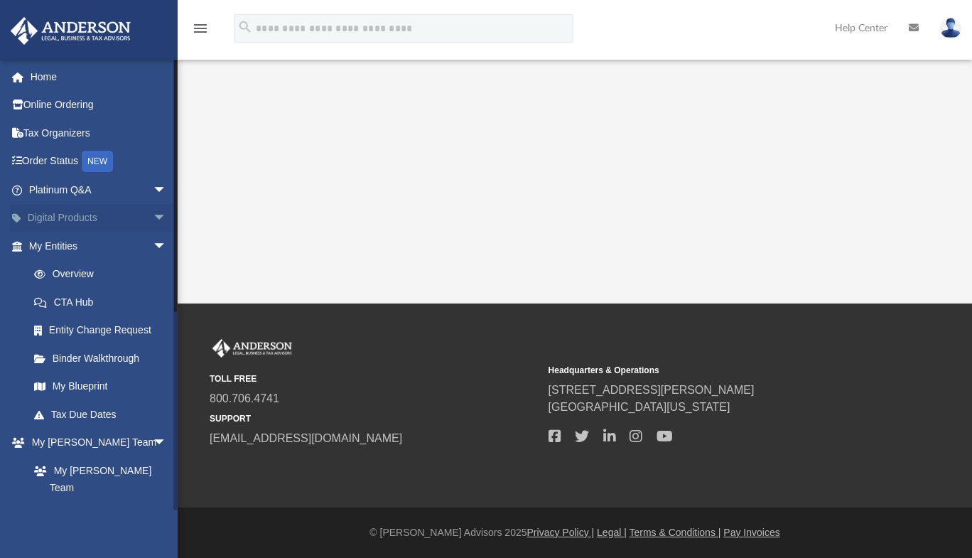
click at [77, 229] on link "Digital Products arrow_drop_down" at bounding box center [99, 218] width 178 height 28
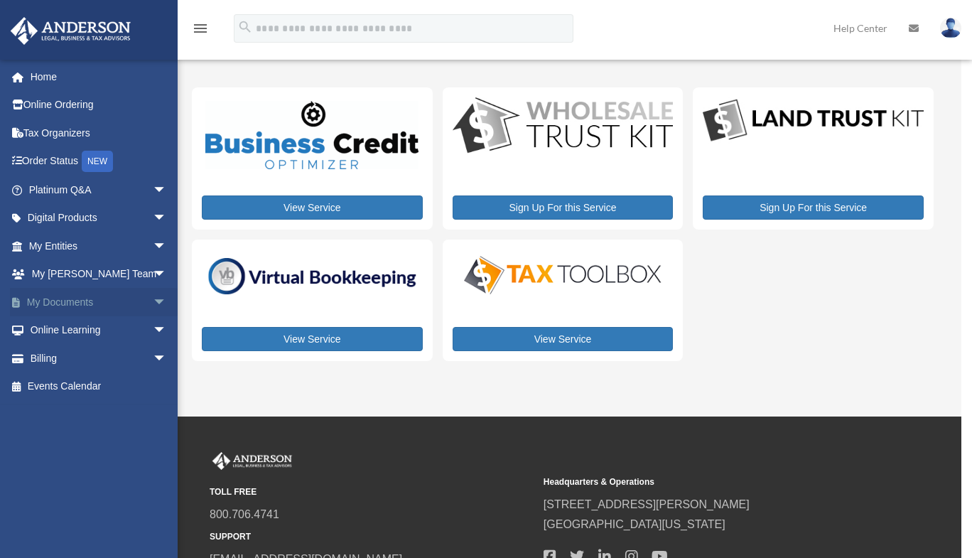
click at [70, 301] on link "My Documents arrow_drop_down" at bounding box center [99, 302] width 178 height 28
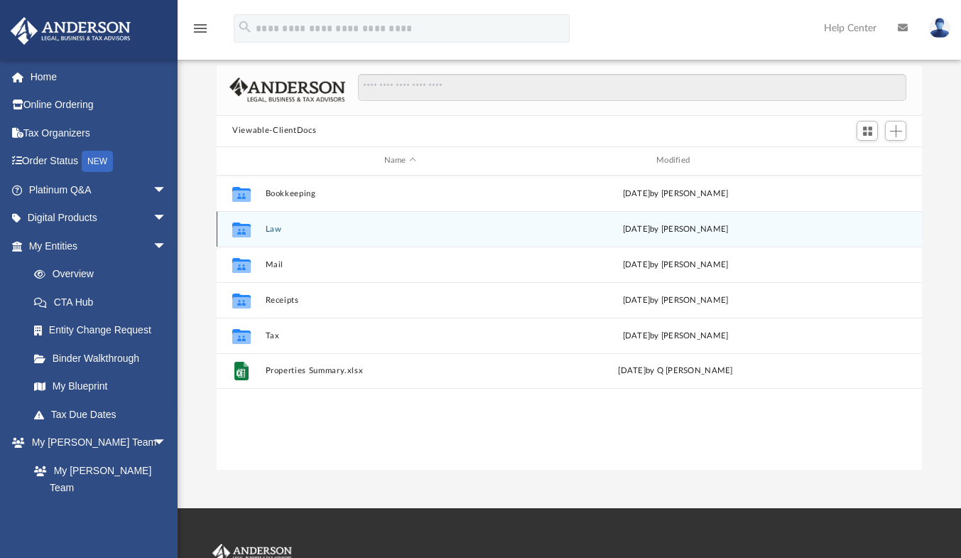
scroll to position [70, 0]
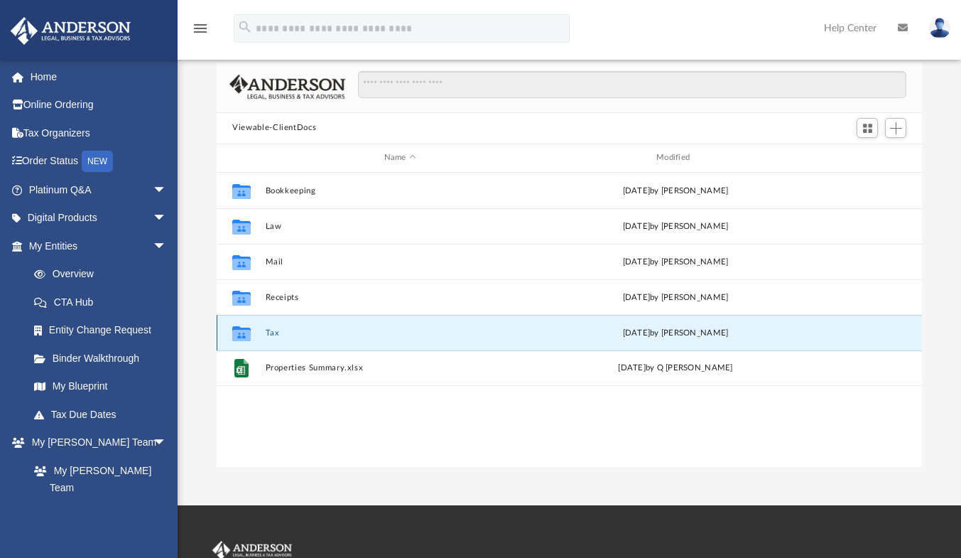
click at [298, 331] on button "Tax" at bounding box center [400, 332] width 269 height 9
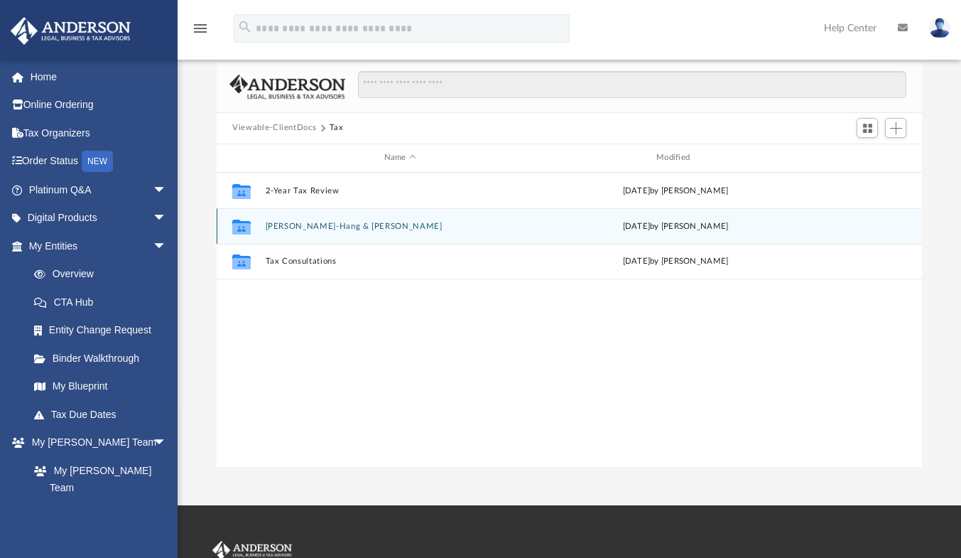
click at [352, 223] on button "Cheung, Chi-Hang & Torres, Daisy" at bounding box center [400, 226] width 269 height 9
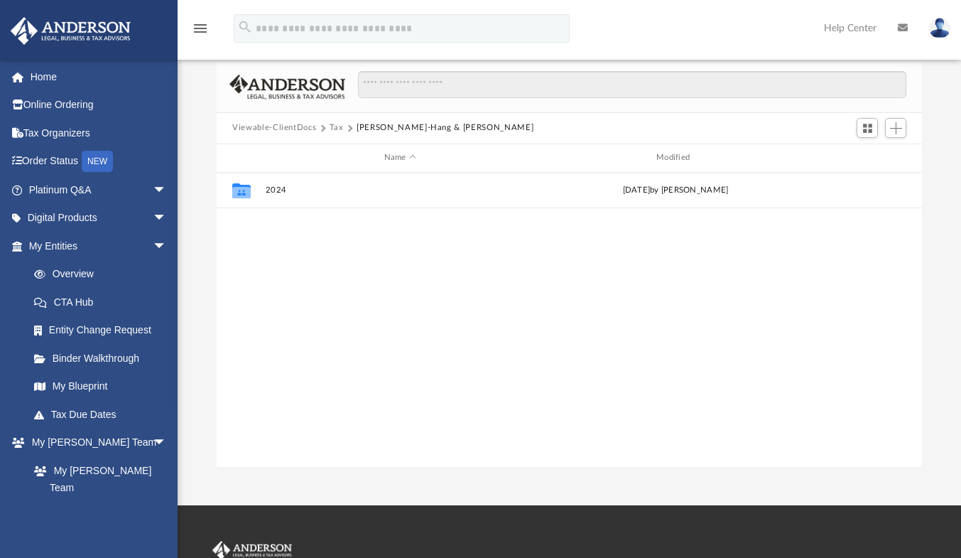
click at [286, 132] on button "Viewable-ClientDocs" at bounding box center [274, 127] width 84 height 13
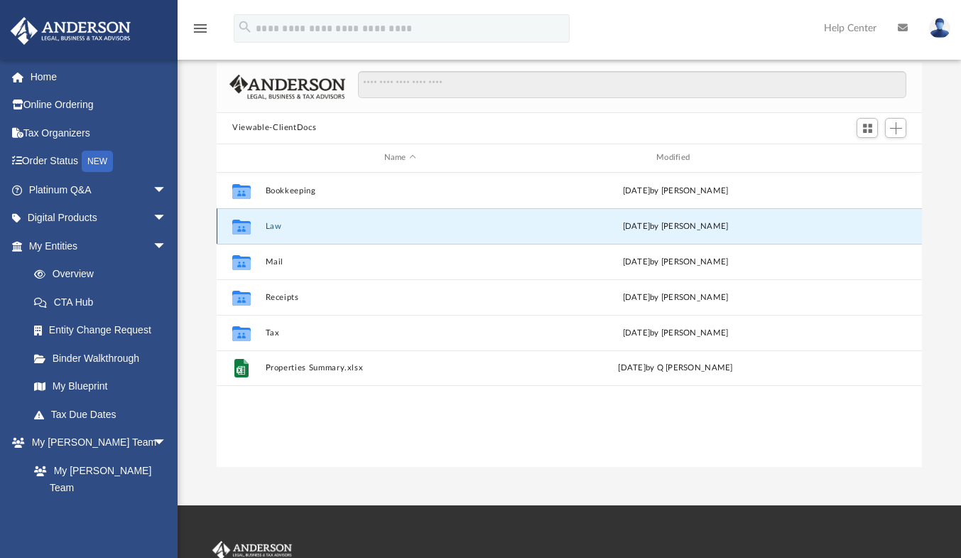
click at [303, 228] on button "Law" at bounding box center [400, 226] width 269 height 9
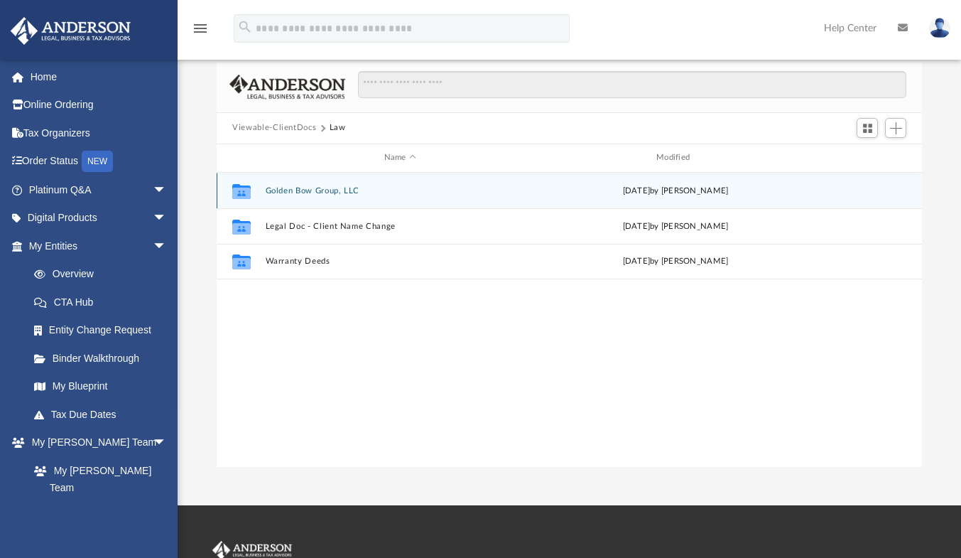
click at [323, 195] on div "Collaborated Folder Golden Bow Group, LLC Thu Jan 9 2025 by Brandi Williamson" at bounding box center [569, 191] width 705 height 36
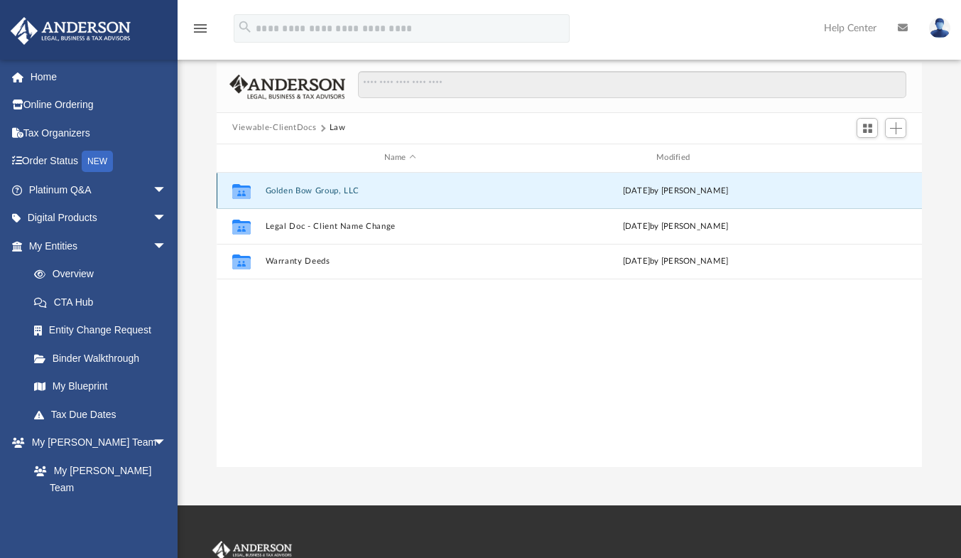
click at [342, 190] on button "Golden Bow Group, LLC" at bounding box center [400, 190] width 269 height 9
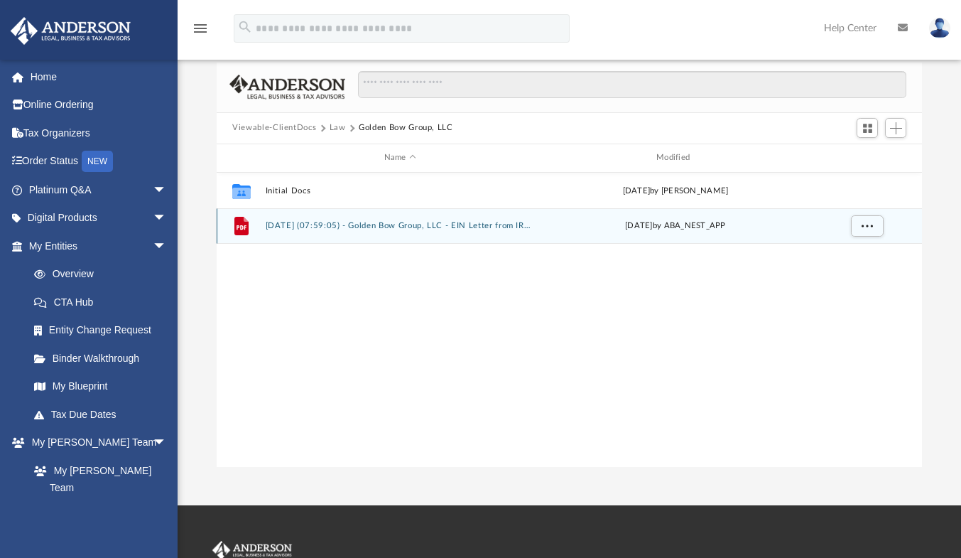
click at [330, 221] on button "2025.01.07 (07:59:05) - Golden Bow Group, LLC - EIN Letter from IRS.pdf" at bounding box center [400, 225] width 269 height 9
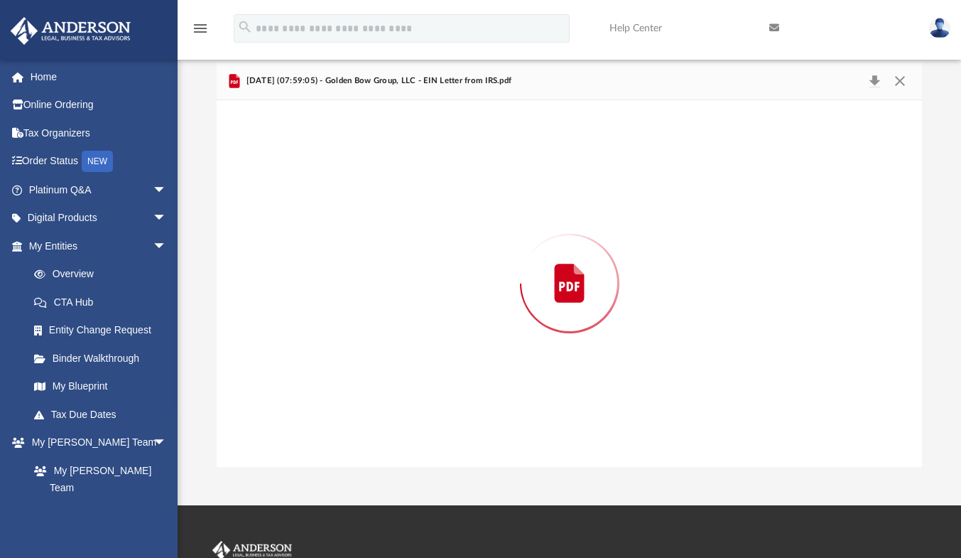
click at [330, 221] on div "Preview" at bounding box center [569, 283] width 705 height 367
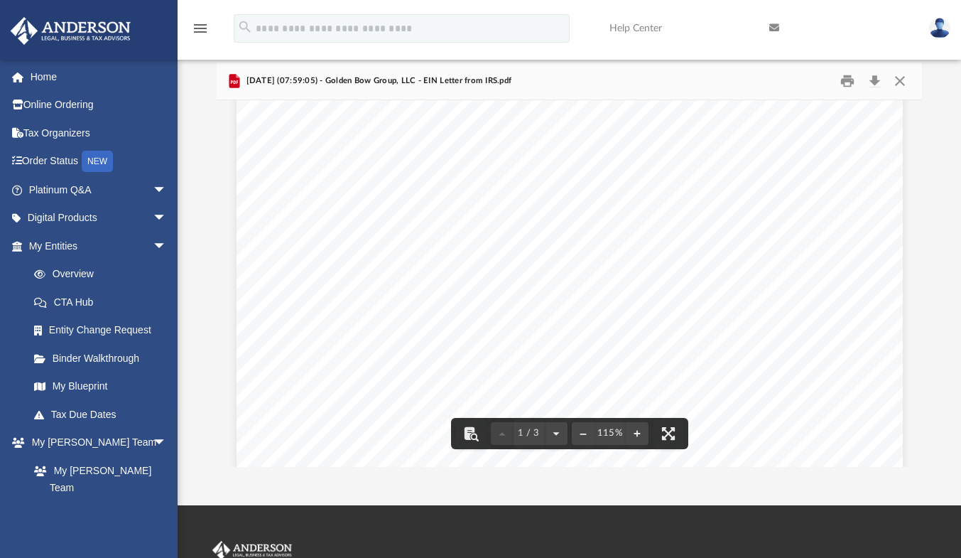
scroll to position [55, 0]
